Goal: Browse casually

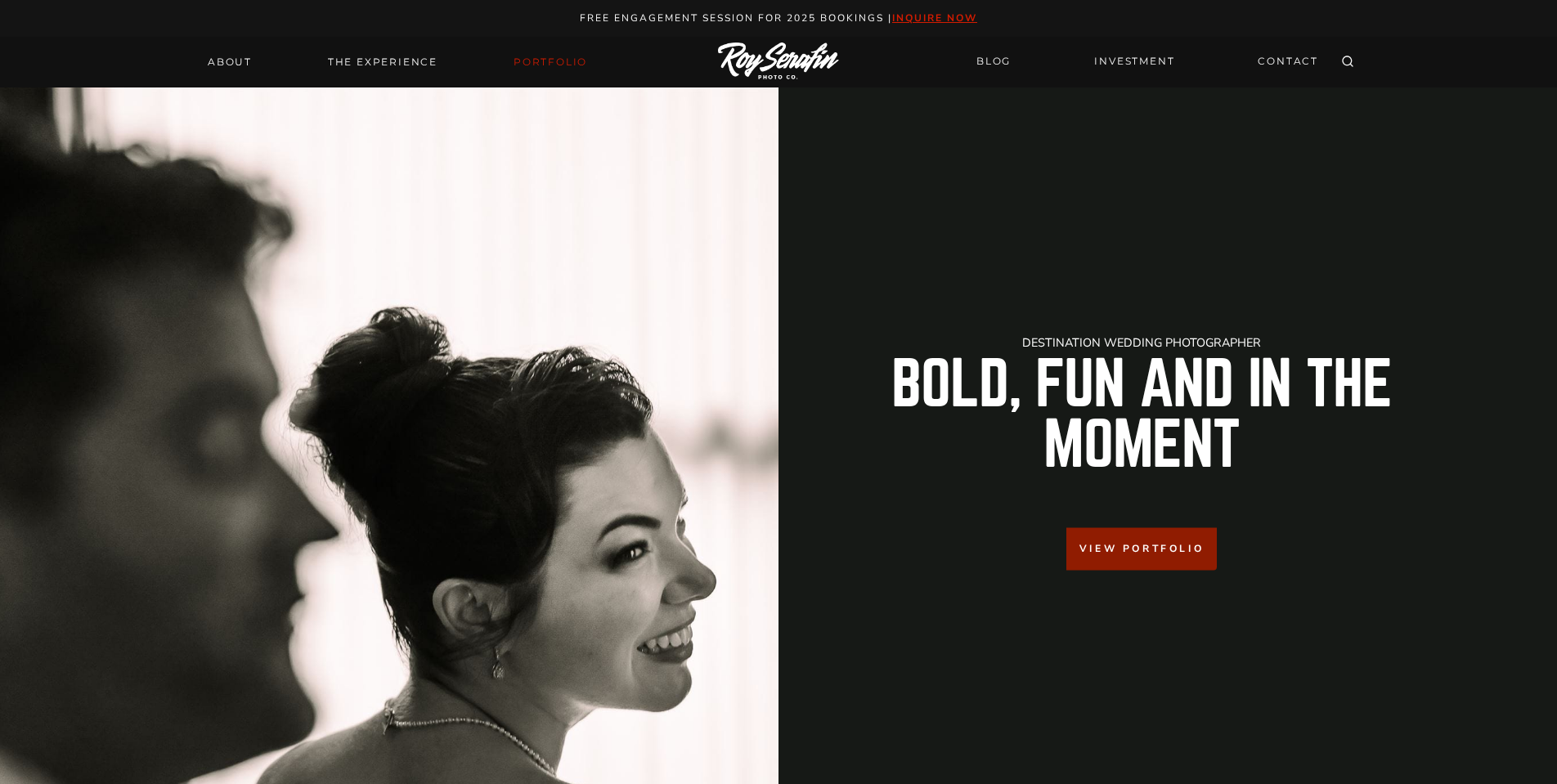
click at [547, 57] on link "Portfolio" at bounding box center [551, 62] width 94 height 23
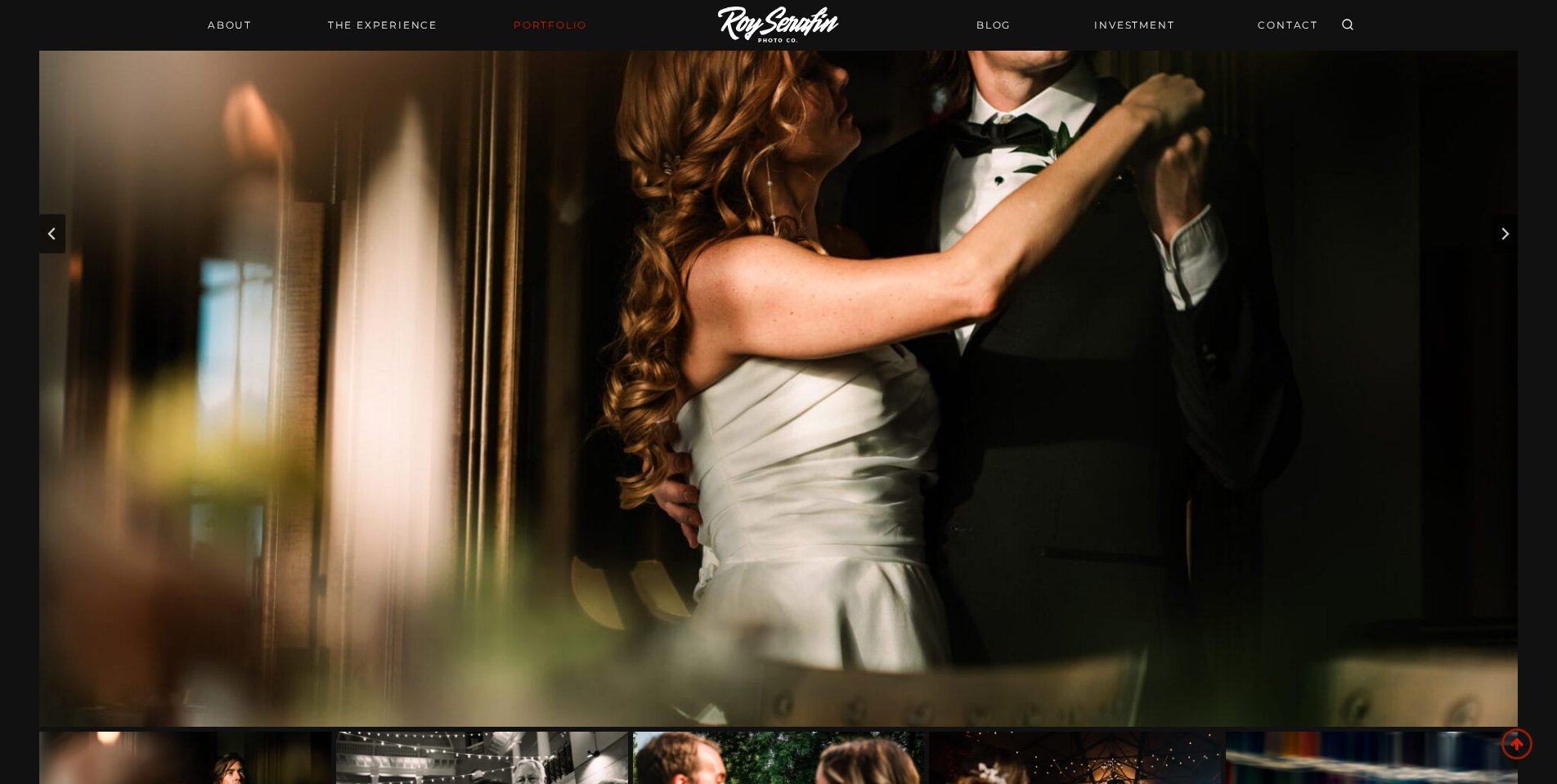
scroll to position [341, 0]
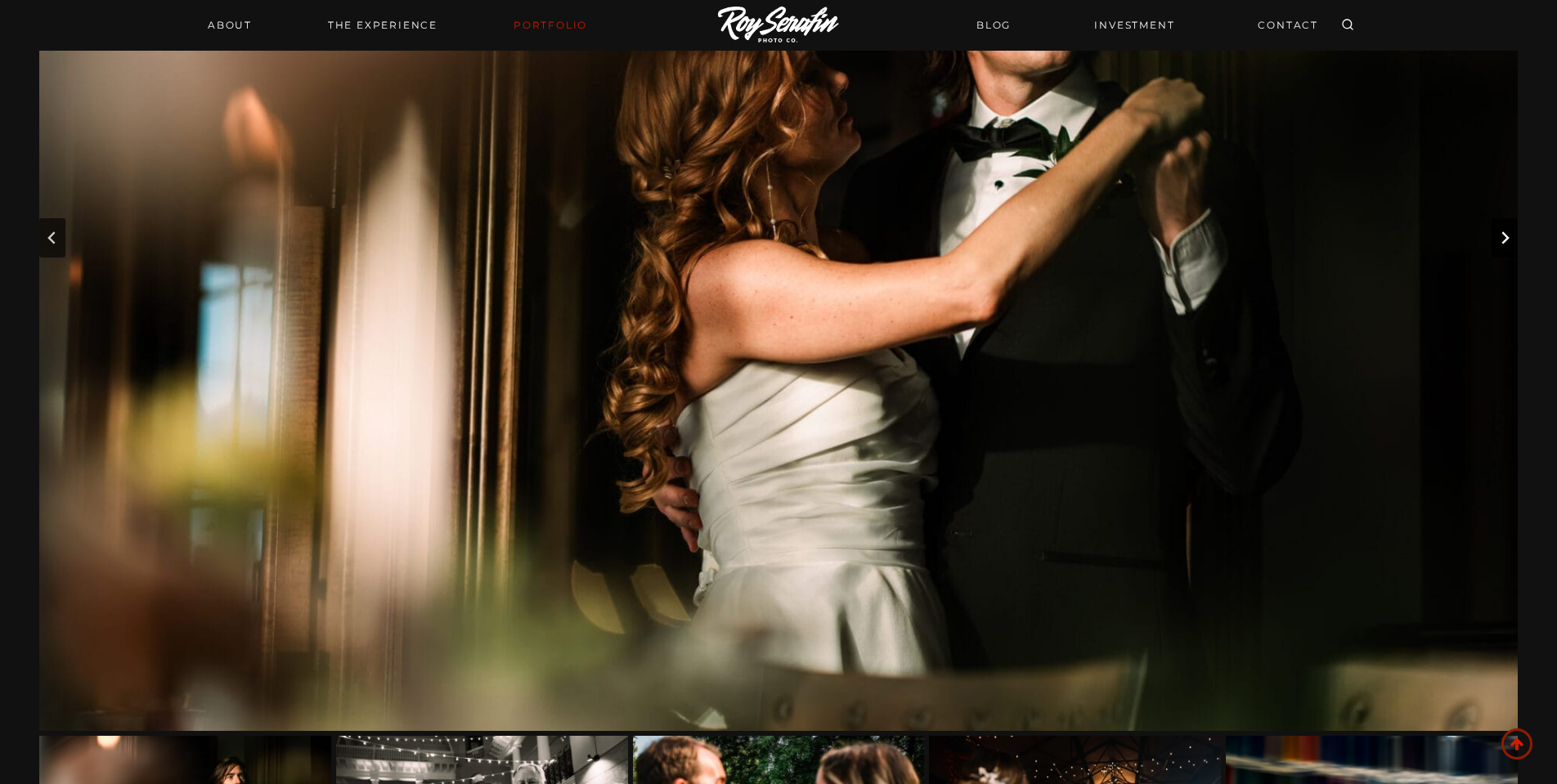
click at [1498, 239] on icon "Next slide" at bounding box center [1503, 237] width 13 height 13
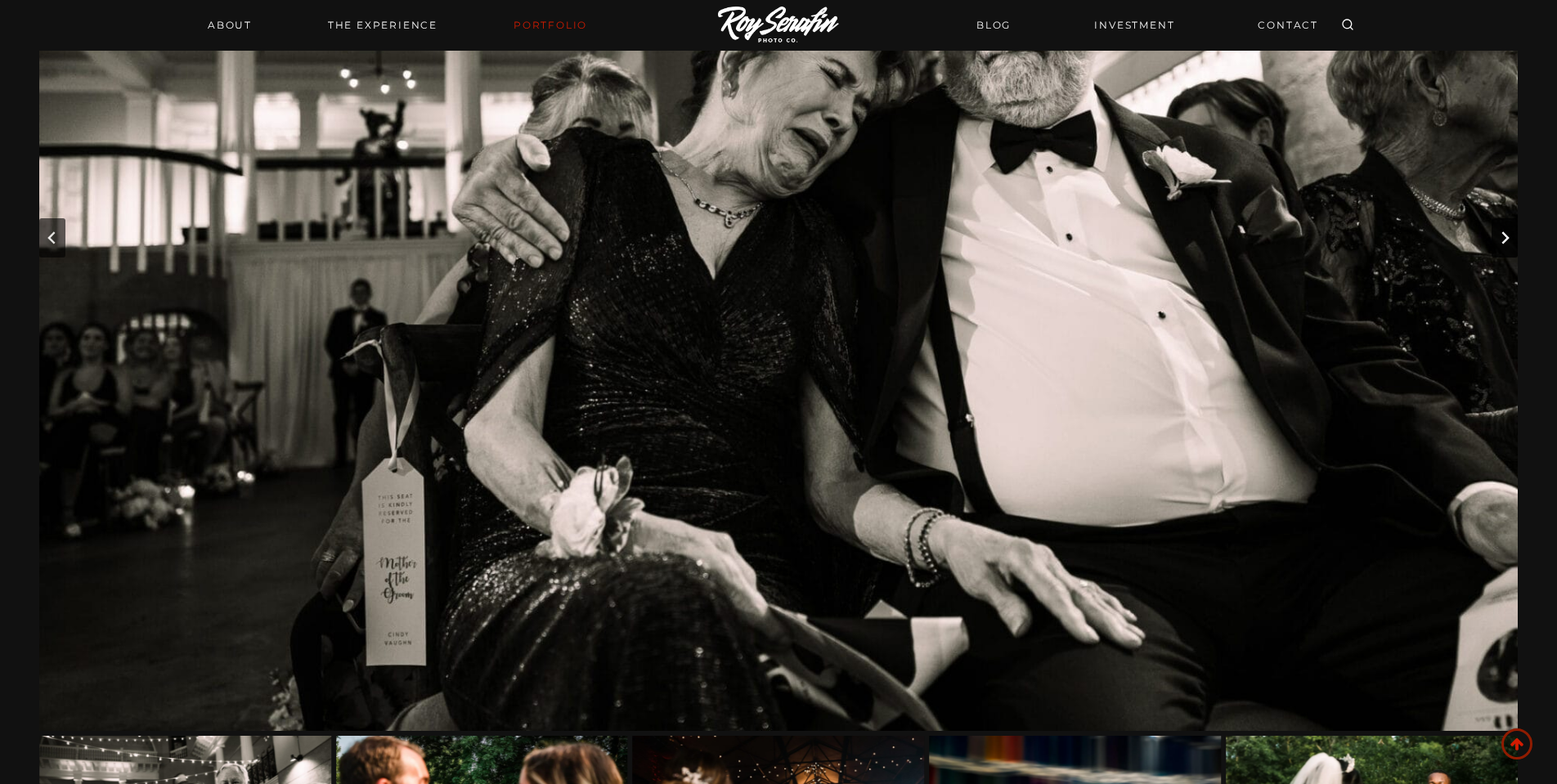
click at [1498, 239] on icon "Next slide" at bounding box center [1503, 237] width 13 height 13
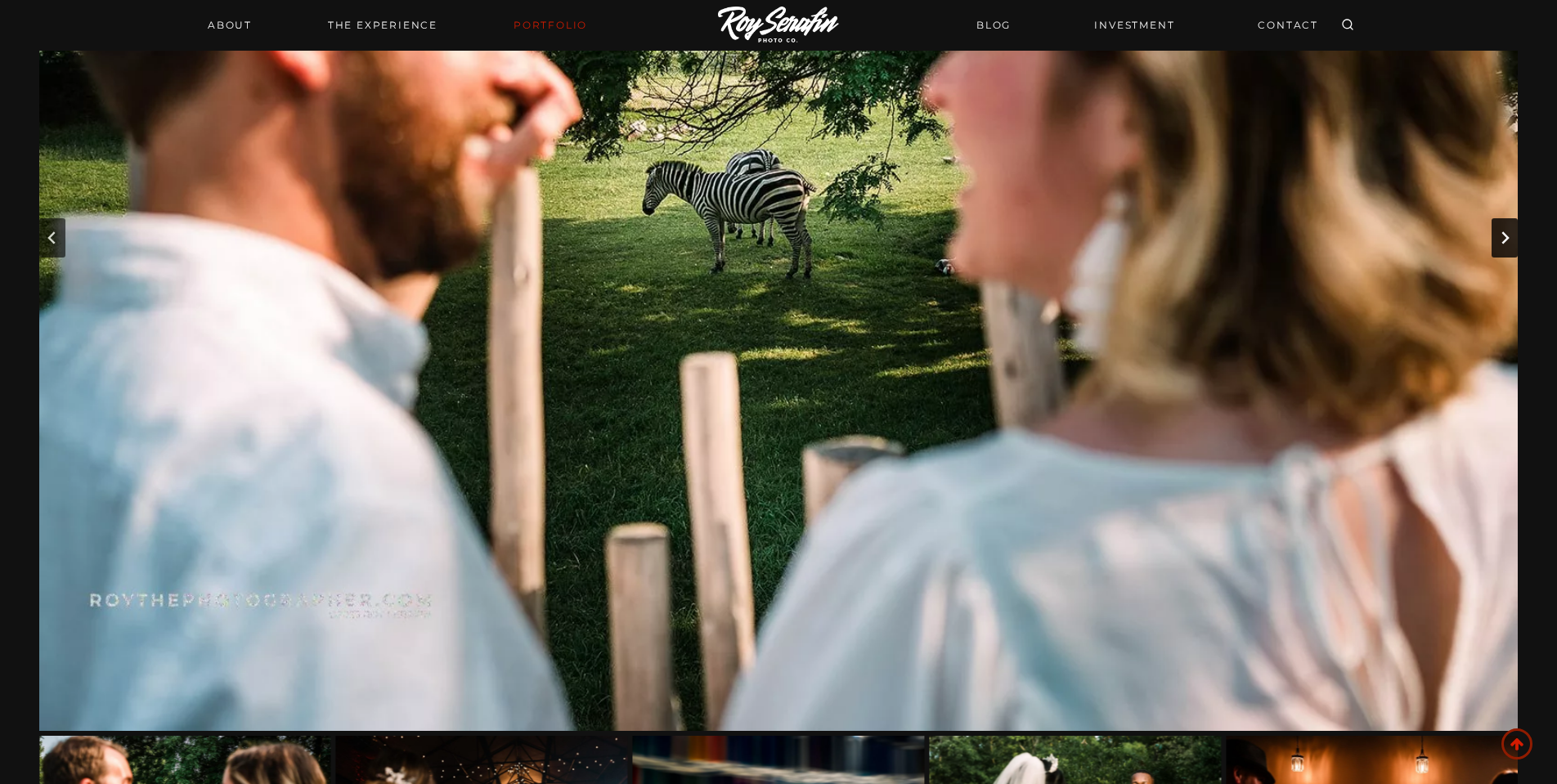
click at [1498, 239] on icon "Next slide" at bounding box center [1503, 237] width 13 height 13
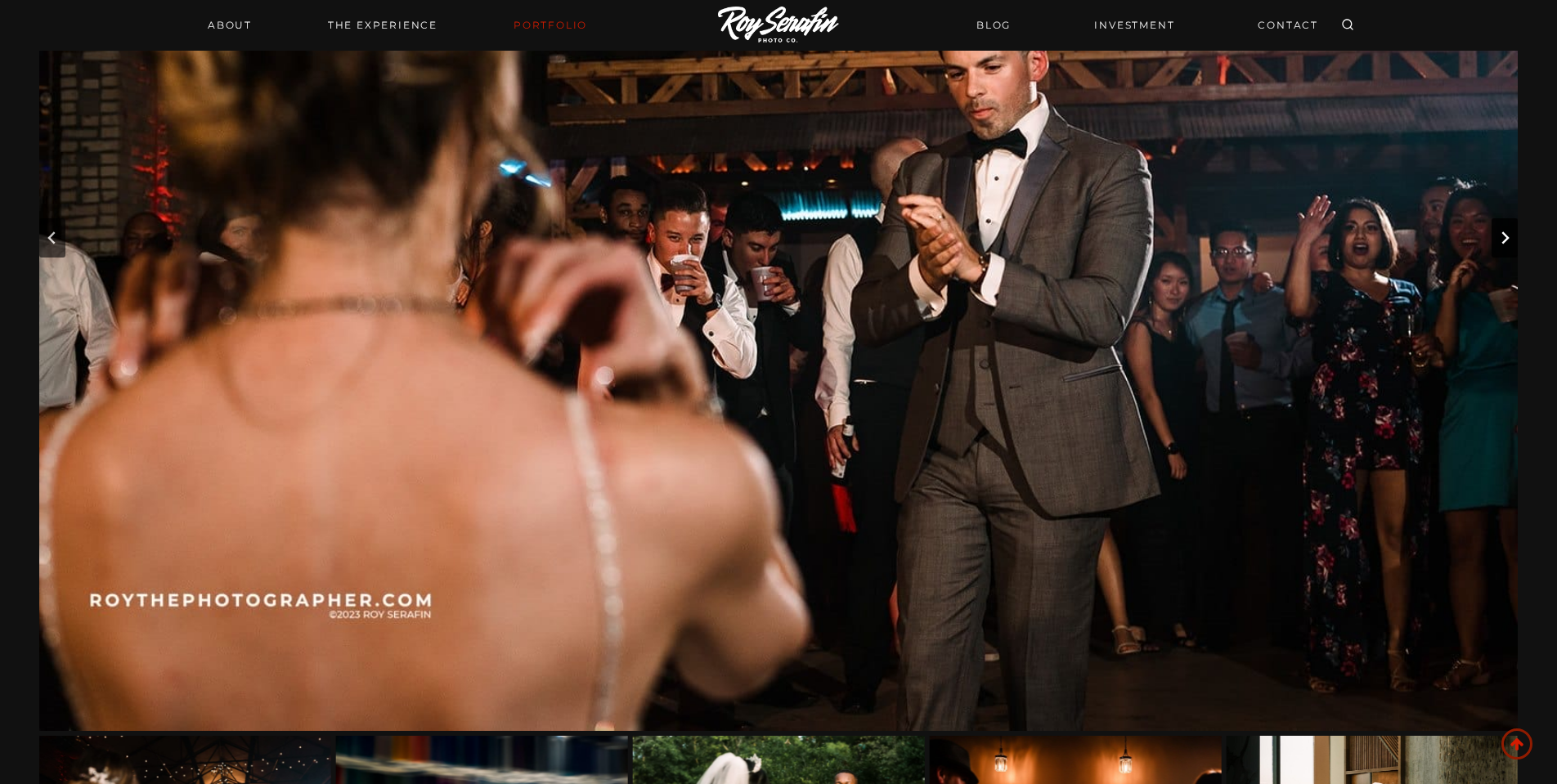
click at [1498, 239] on icon "Next slide" at bounding box center [1503, 237] width 13 height 13
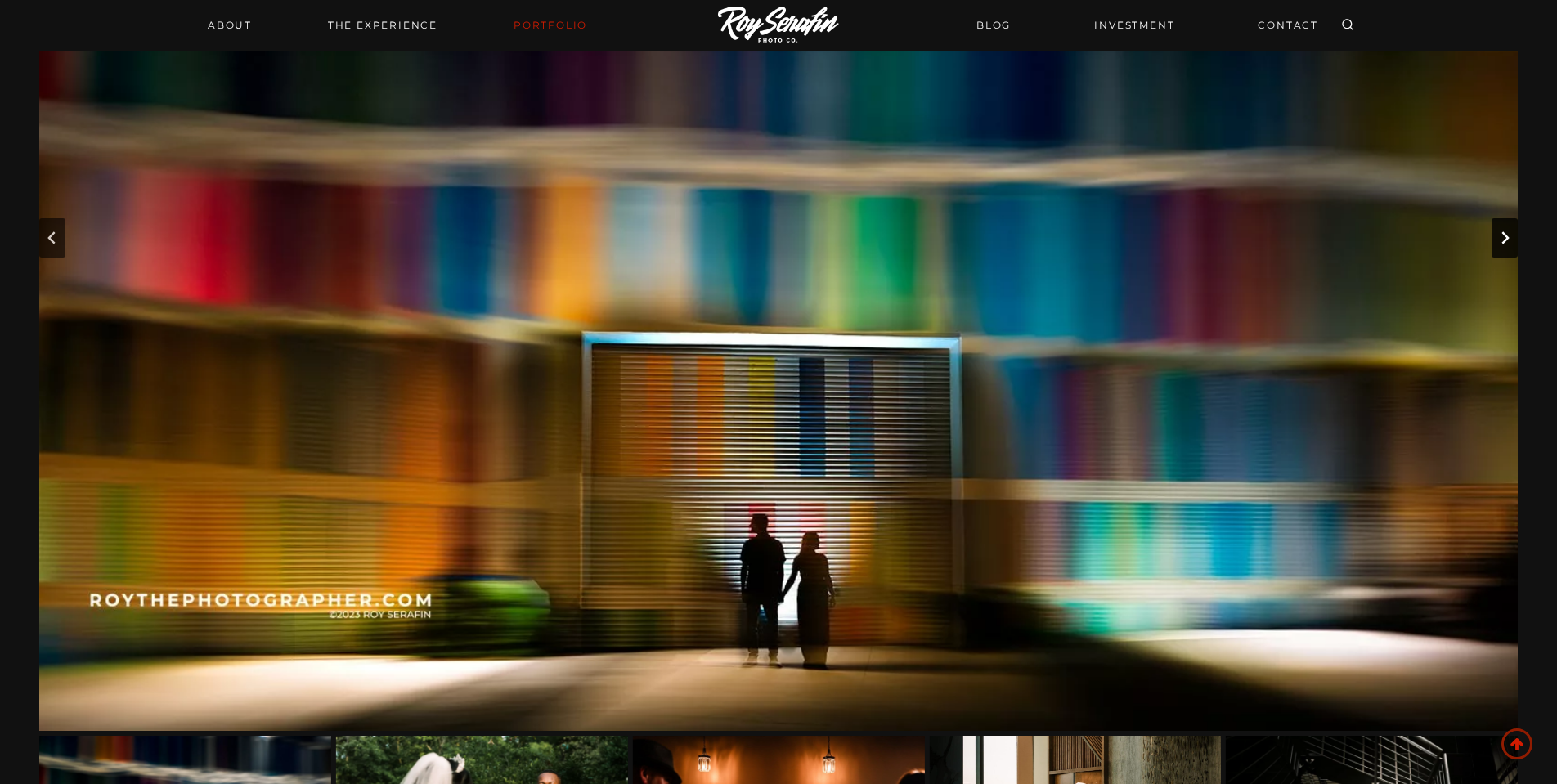
click at [1498, 239] on icon "Next slide" at bounding box center [1503, 237] width 13 height 13
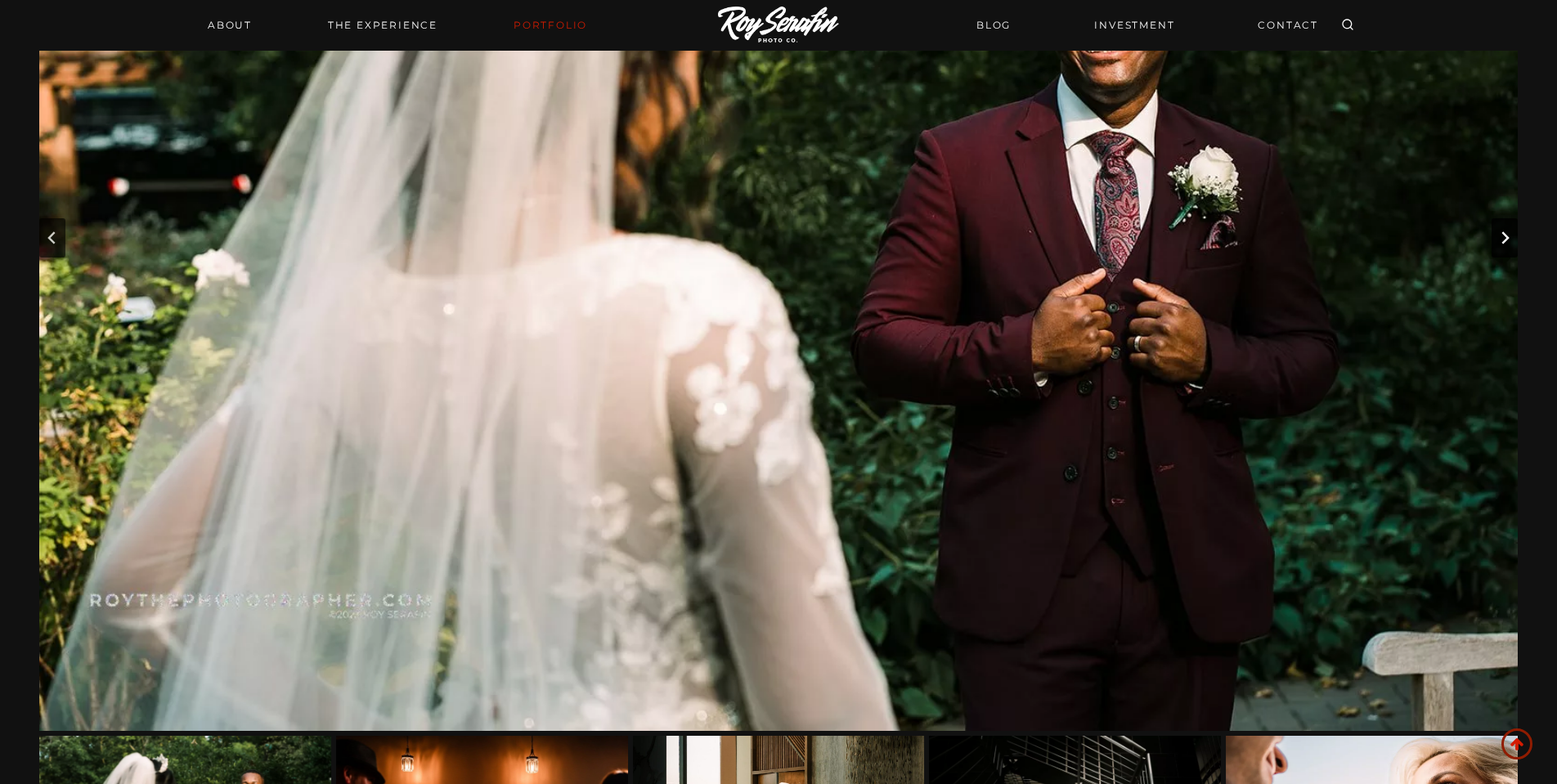
click at [1498, 239] on icon "Next slide" at bounding box center [1503, 237] width 13 height 13
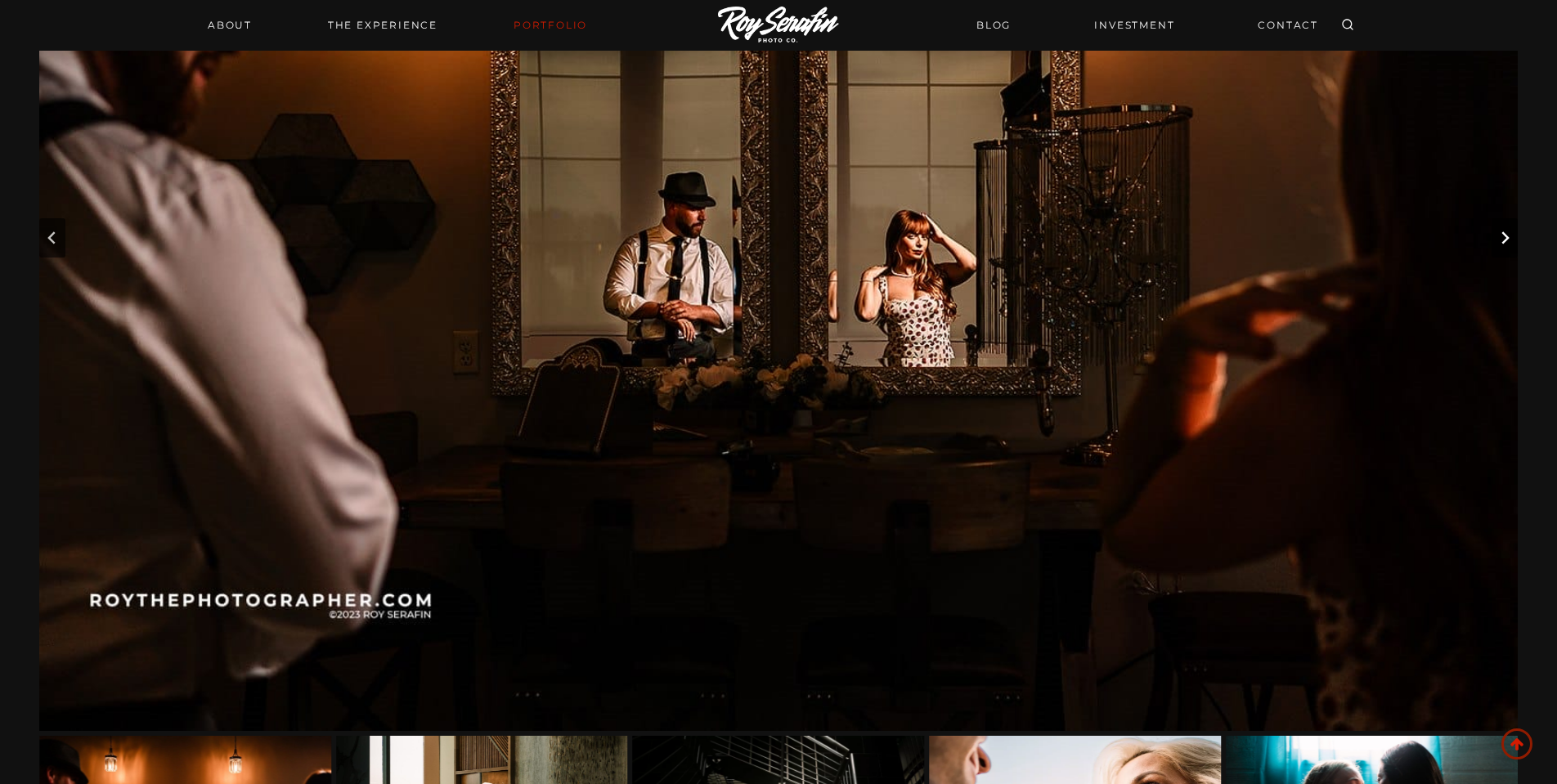
click at [1498, 239] on icon "Next slide" at bounding box center [1503, 237] width 13 height 13
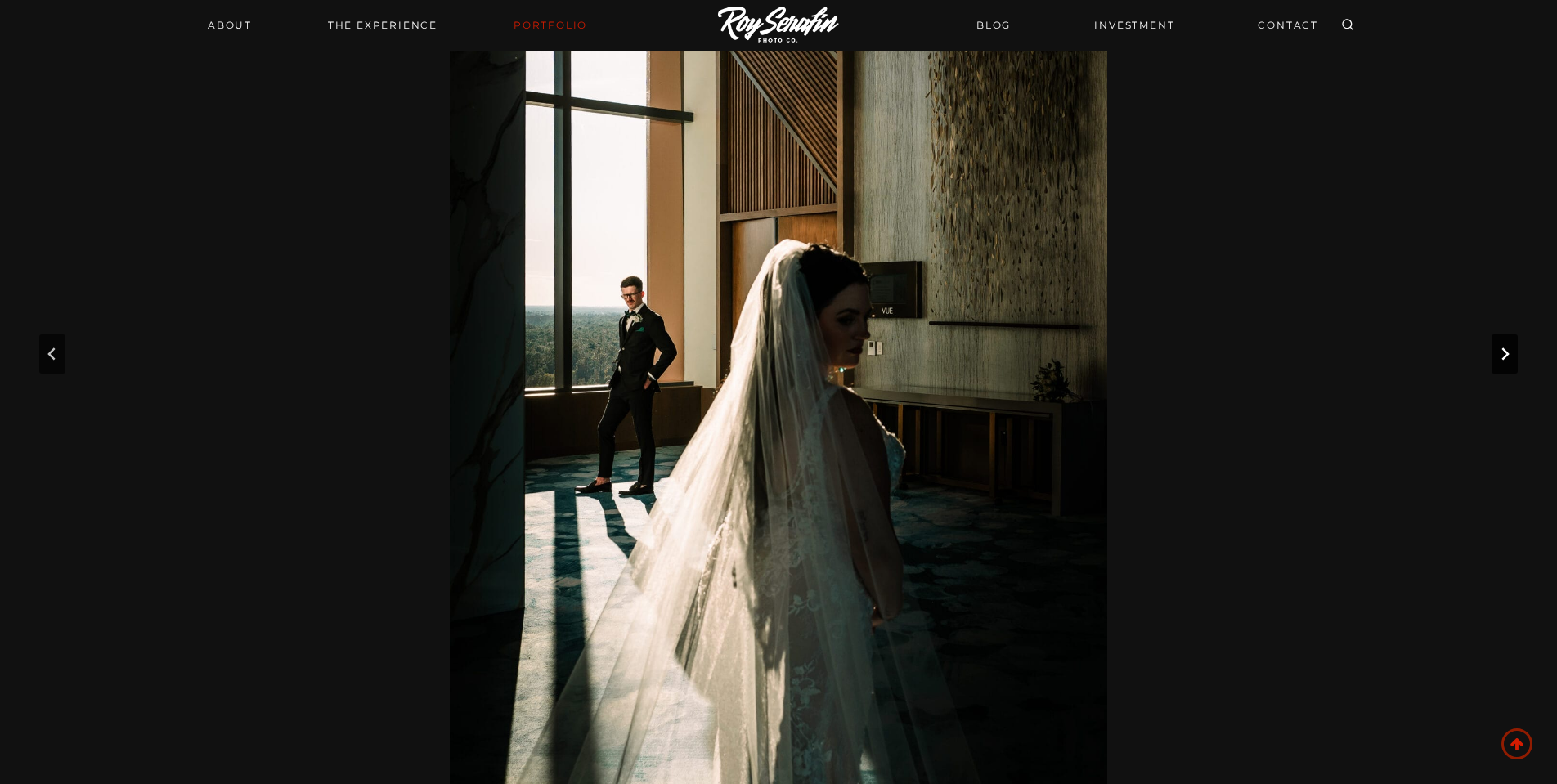
scroll to position [224, 0]
click at [1506, 358] on icon "Next slide" at bounding box center [1504, 355] width 7 height 12
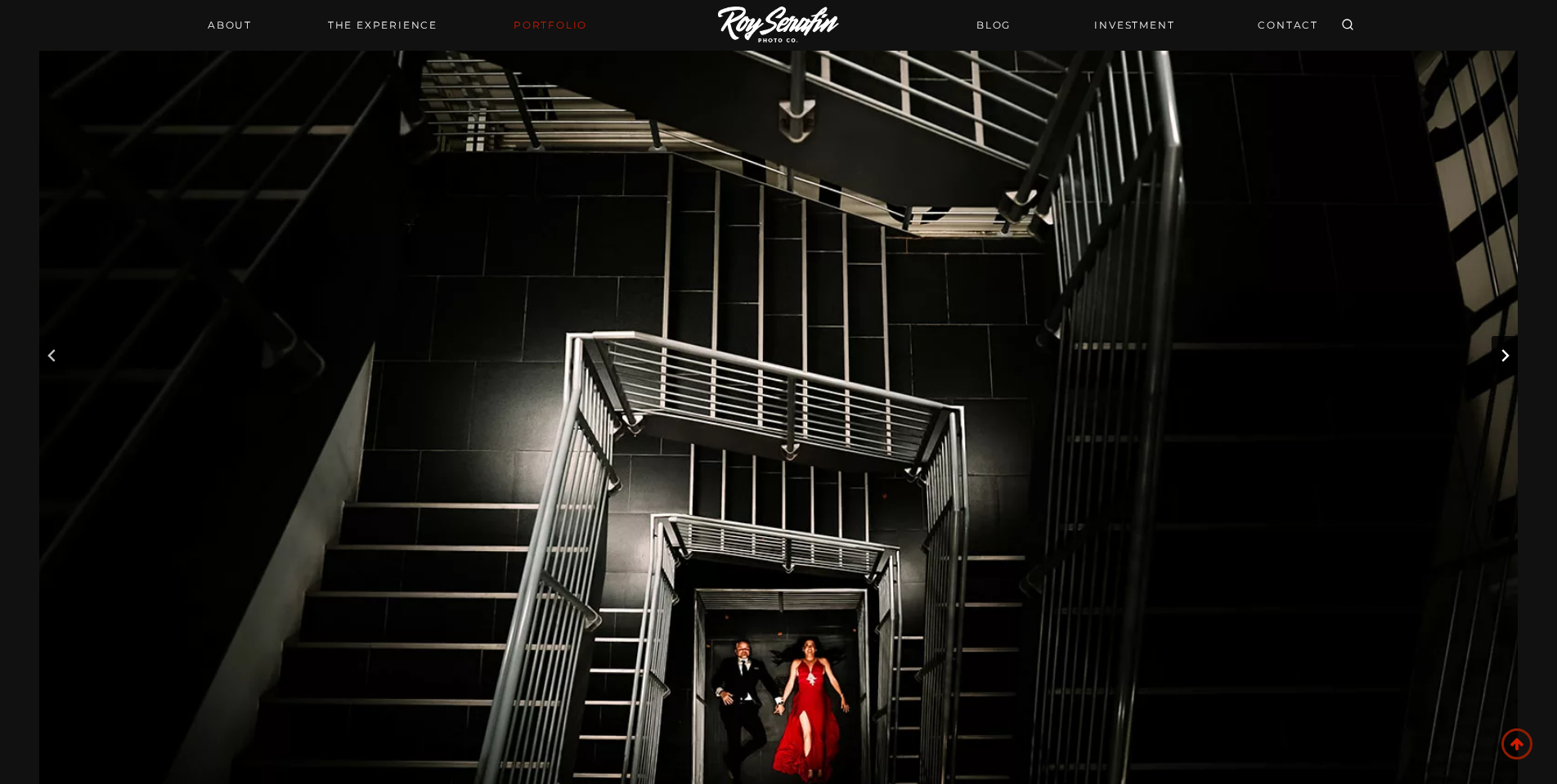
click at [1506, 358] on icon "Next slide" at bounding box center [1504, 355] width 7 height 12
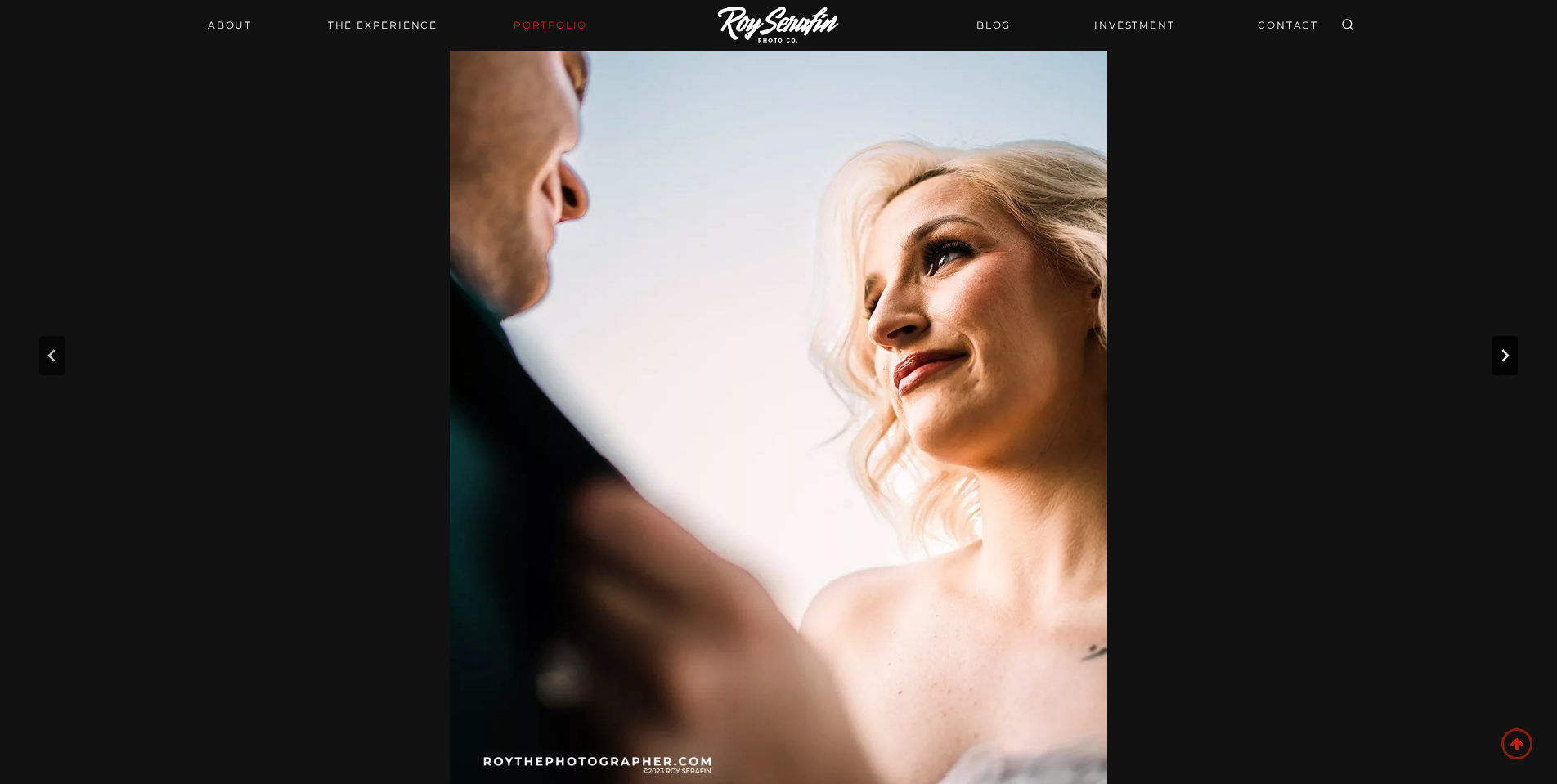
click at [1506, 358] on icon "Next slide" at bounding box center [1504, 355] width 7 height 12
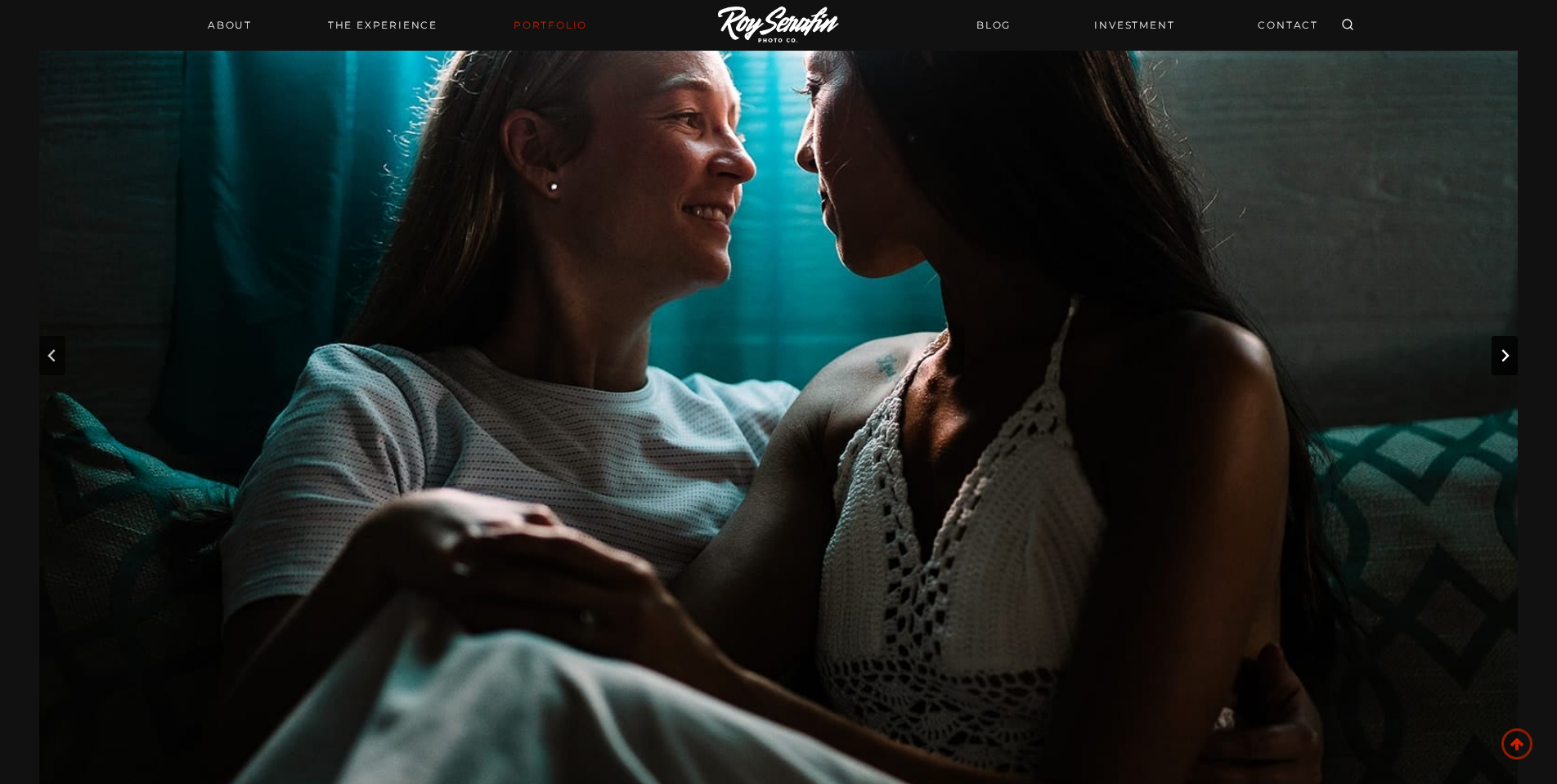
click at [1506, 358] on icon "Next slide" at bounding box center [1504, 355] width 7 height 12
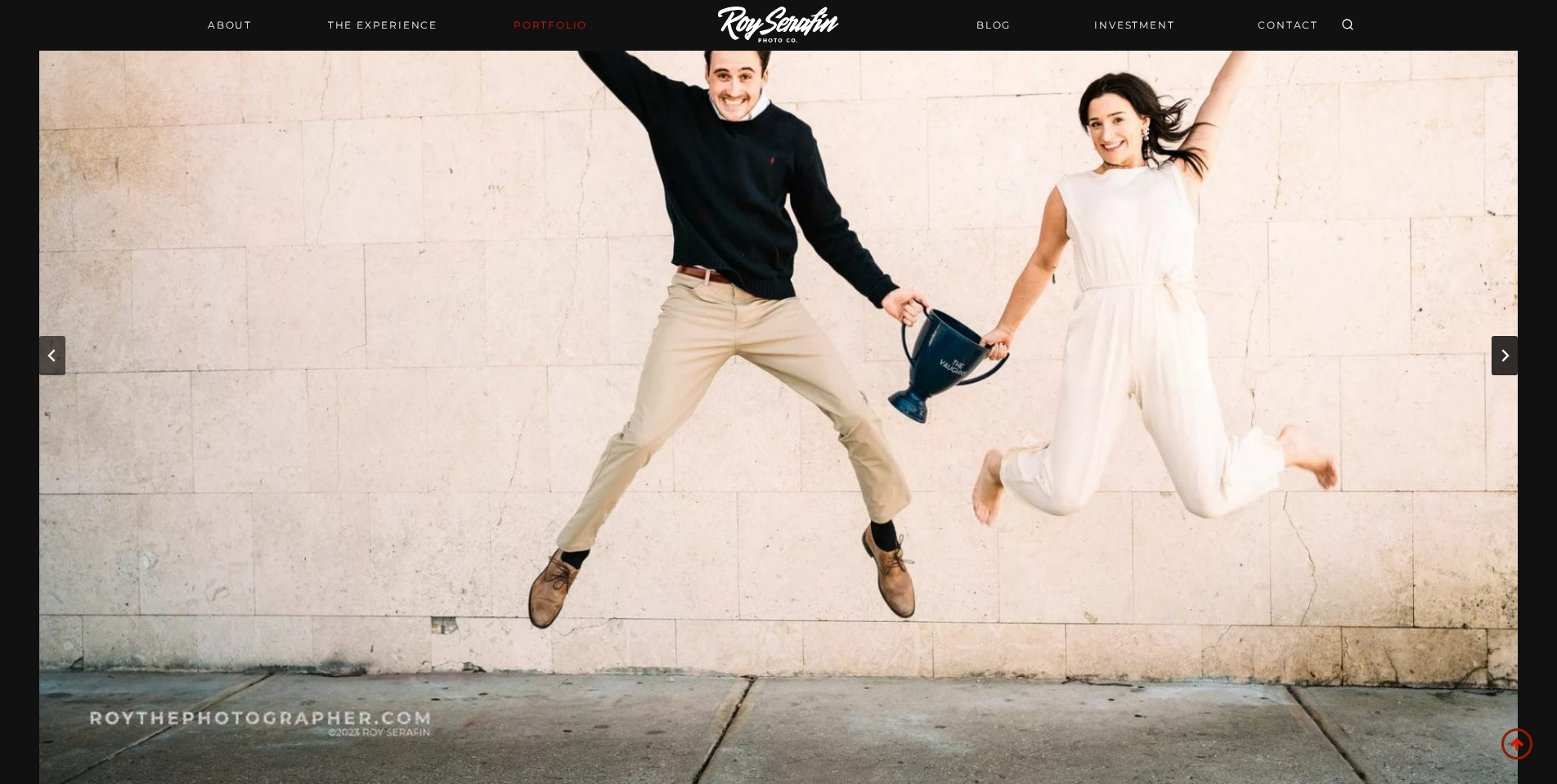
click at [1506, 358] on icon "Next slide" at bounding box center [1504, 355] width 7 height 12
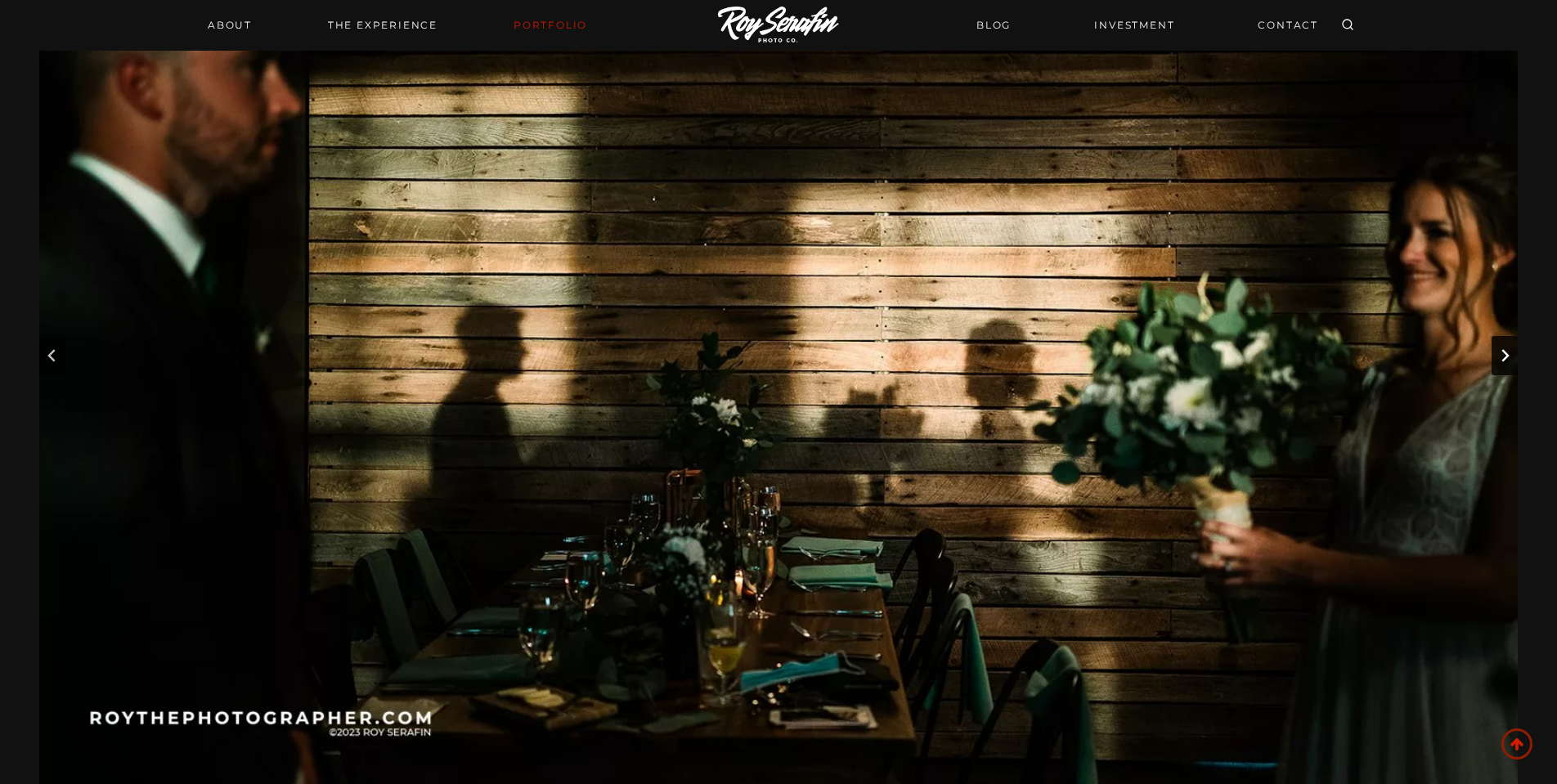
click at [1506, 358] on icon "Next slide" at bounding box center [1504, 355] width 7 height 12
